Goal: Information Seeking & Learning: Learn about a topic

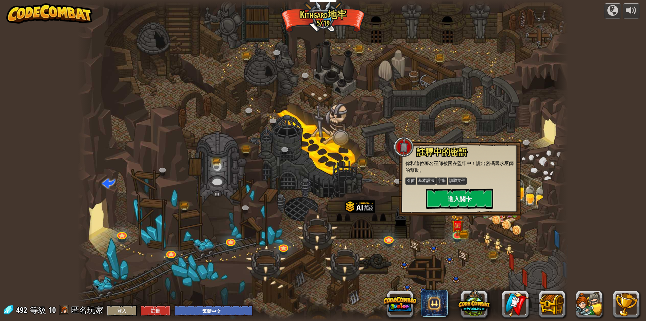
select select "zh-HANT"
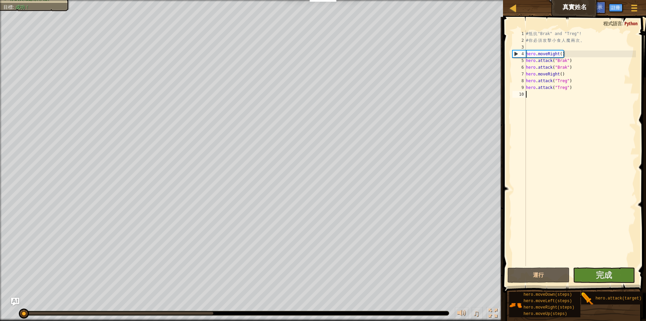
select select "zh-HANT"
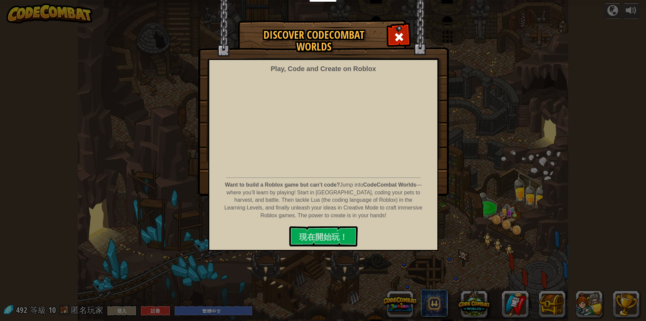
select select "zh-HANT"
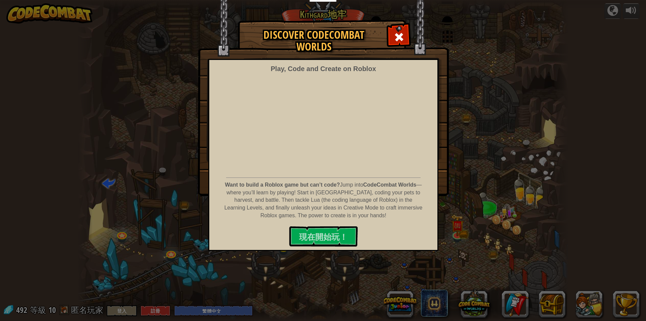
click at [77, 22] on div "Discover CodeCombat Worlds Play, Code and Create on Roblox Want to build a Robl…" at bounding box center [323, 107] width 646 height 175
click at [403, 35] on span at bounding box center [399, 37] width 11 height 11
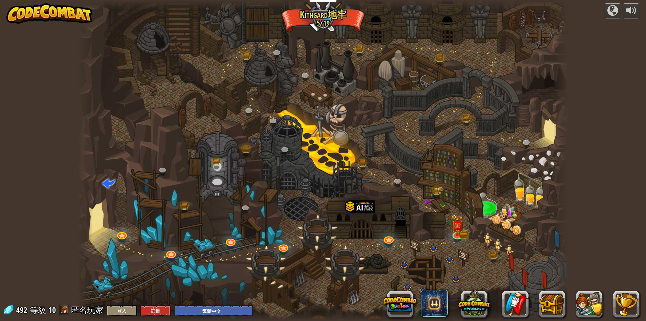
click at [80, 12] on img at bounding box center [49, 13] width 86 height 20
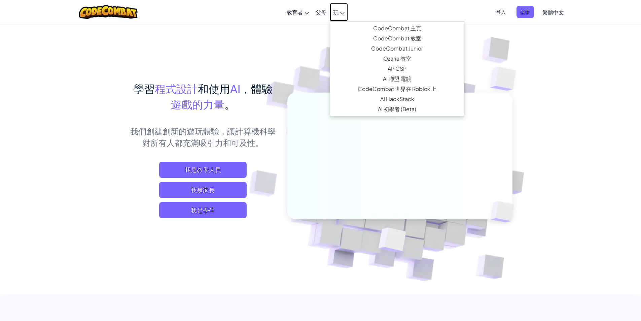
click at [333, 11] on link "玩" at bounding box center [339, 12] width 18 height 18
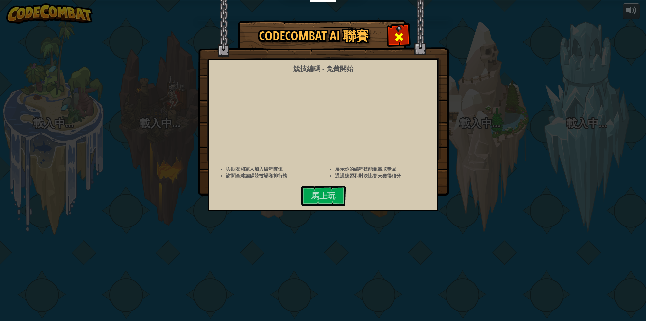
click at [403, 33] on span at bounding box center [399, 37] width 11 height 11
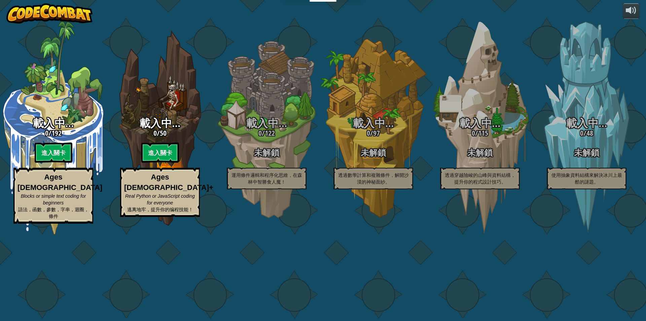
select select "zh-HANT"
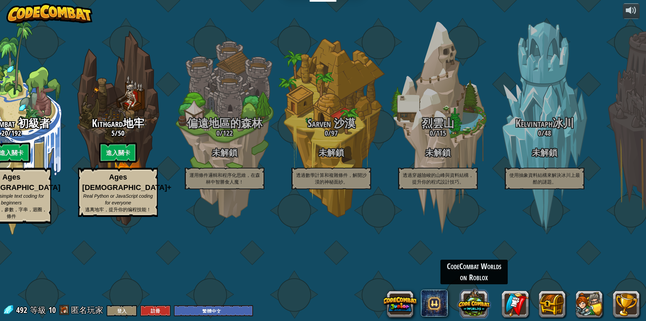
click at [481, 302] on button at bounding box center [474, 303] width 32 height 32
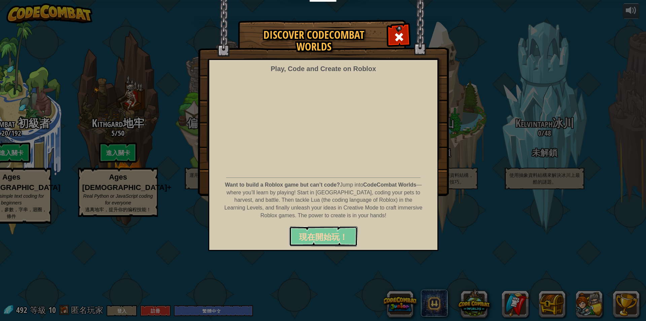
click at [328, 235] on span "現在開始玩！" at bounding box center [323, 236] width 48 height 11
click at [387, 38] on img at bounding box center [323, 98] width 251 height 196
click at [391, 36] on div at bounding box center [398, 36] width 21 height 21
